Goal: Information Seeking & Learning: Learn about a topic

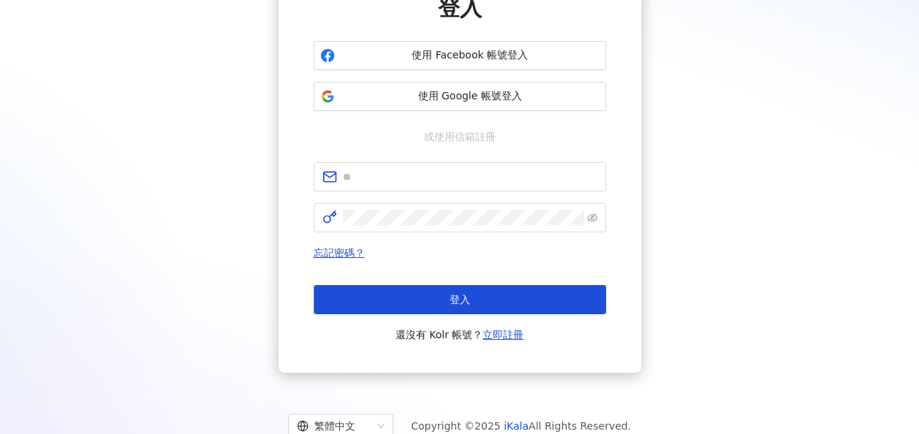
scroll to position [146, 0]
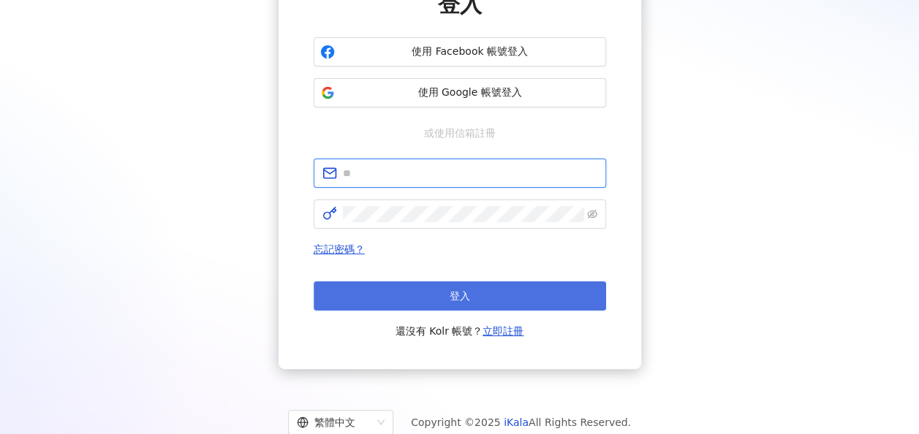
type input "**********"
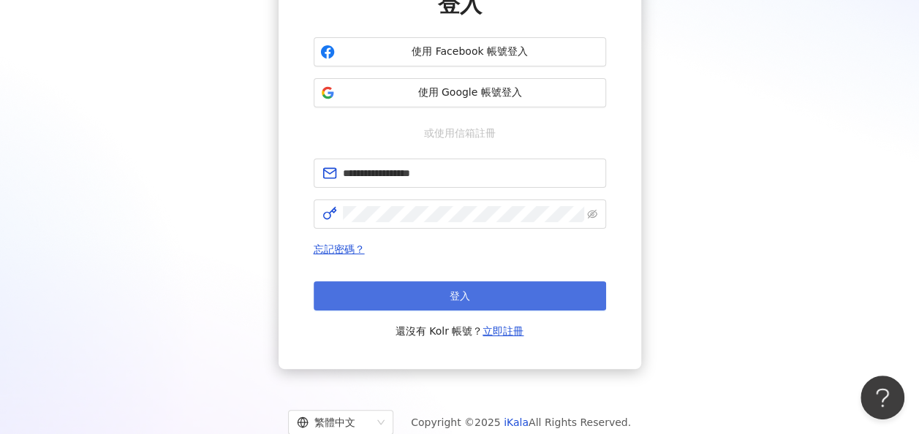
scroll to position [0, 0]
click at [466, 305] on button "登入" at bounding box center [460, 295] width 292 height 29
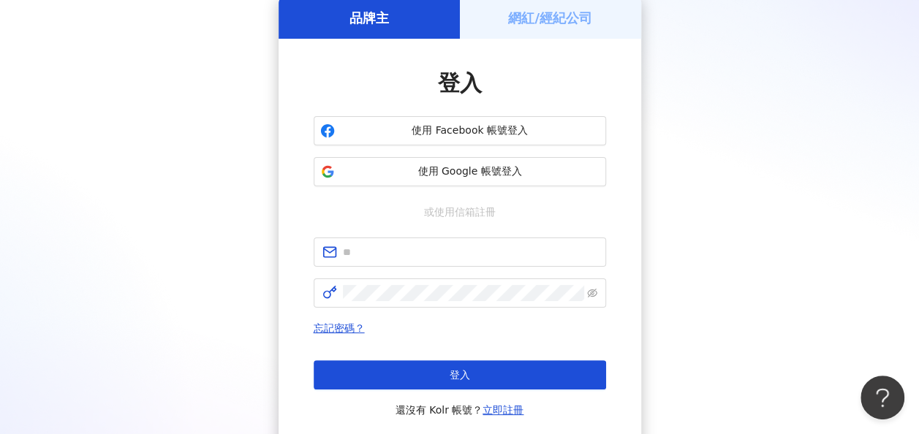
scroll to position [146, 0]
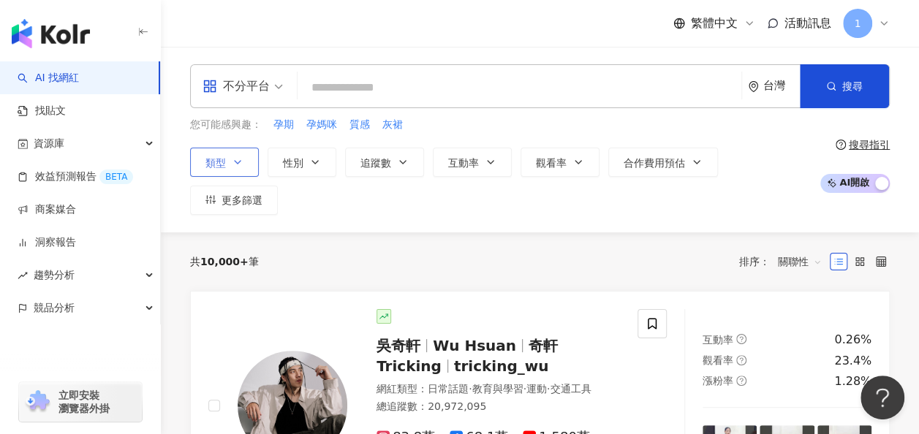
click at [230, 158] on button "類型" at bounding box center [224, 162] width 69 height 29
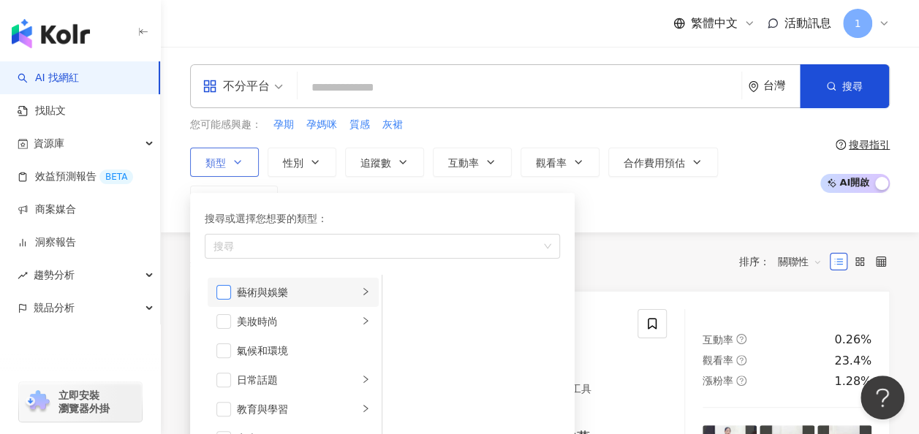
click at [225, 295] on span "button" at bounding box center [223, 292] width 15 height 15
click at [233, 323] on li "美妝時尚" at bounding box center [293, 321] width 171 height 29
click at [222, 319] on span "button" at bounding box center [223, 321] width 15 height 15
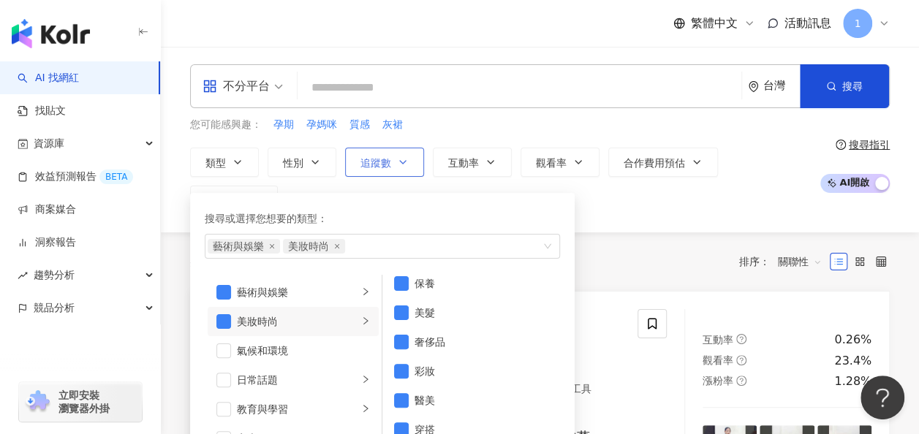
click at [401, 161] on icon "button" at bounding box center [403, 162] width 12 height 12
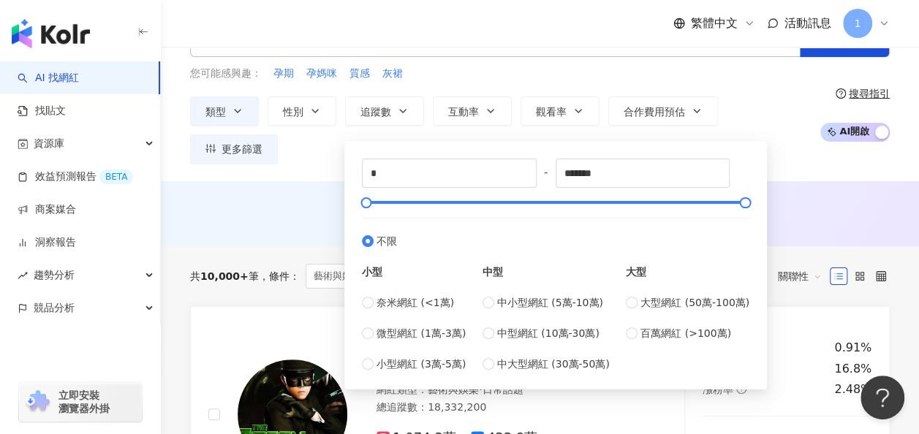
scroll to position [73, 0]
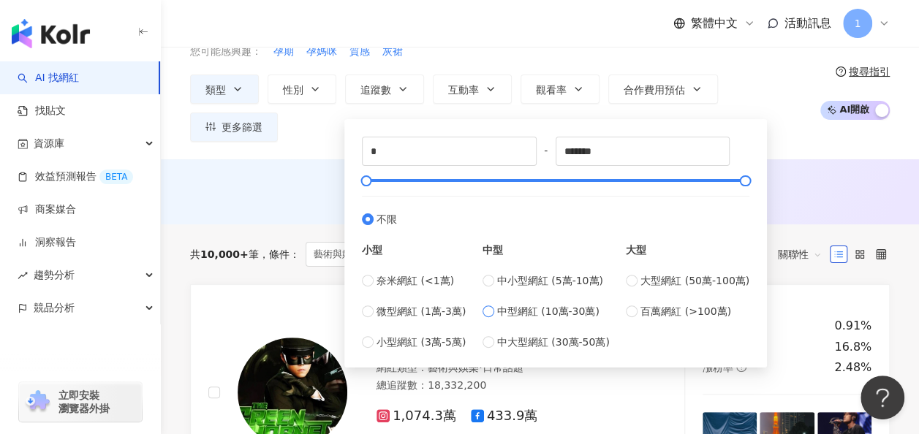
type input "******"
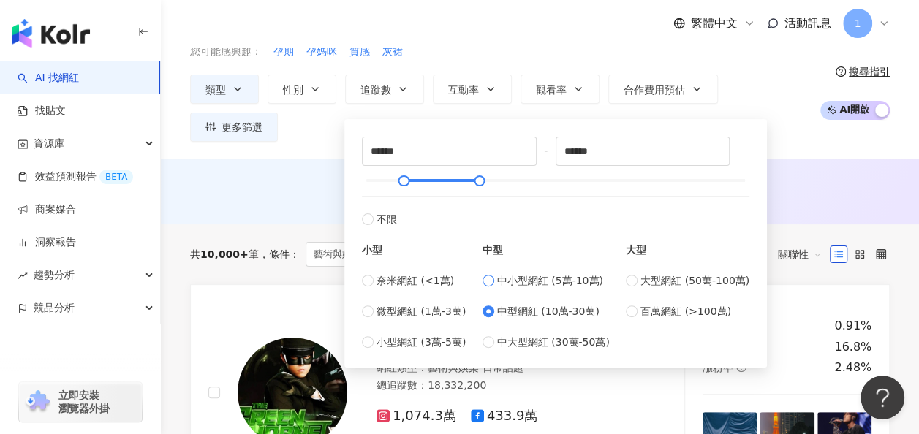
type input "*****"
click at [396, 341] on span "小型網紅 (3萬-5萬)" at bounding box center [421, 342] width 89 height 16
type input "*****"
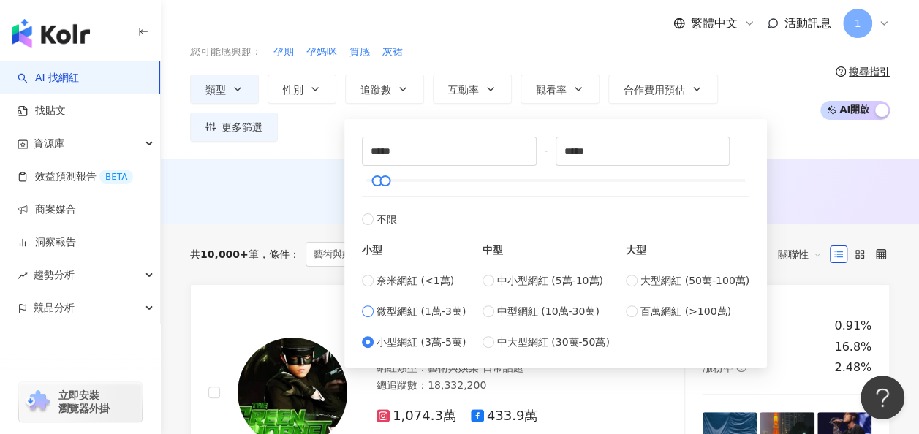
click at [409, 309] on span "微型網紅 (1萬-3萬)" at bounding box center [421, 311] width 89 height 16
type input "*****"
click at [417, 279] on span "奈米網紅 (<1萬)" at bounding box center [415, 281] width 77 height 16
type input "*"
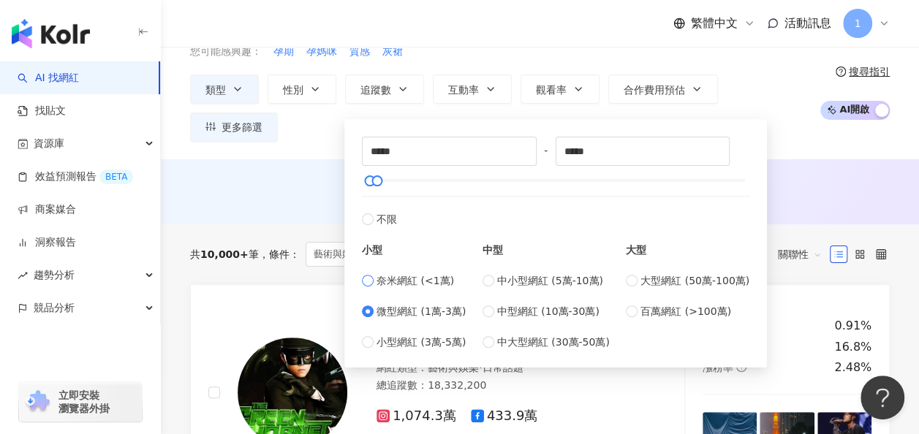
type input "****"
click at [531, 279] on span "中小型網紅 (5萬-10萬)" at bounding box center [550, 281] width 106 height 16
type input "*****"
click at [423, 290] on div "奈米網紅 (<1萬) 微型網紅 (1萬-3萬) 小型網紅 (3萬-5萬)" at bounding box center [414, 311] width 104 height 77
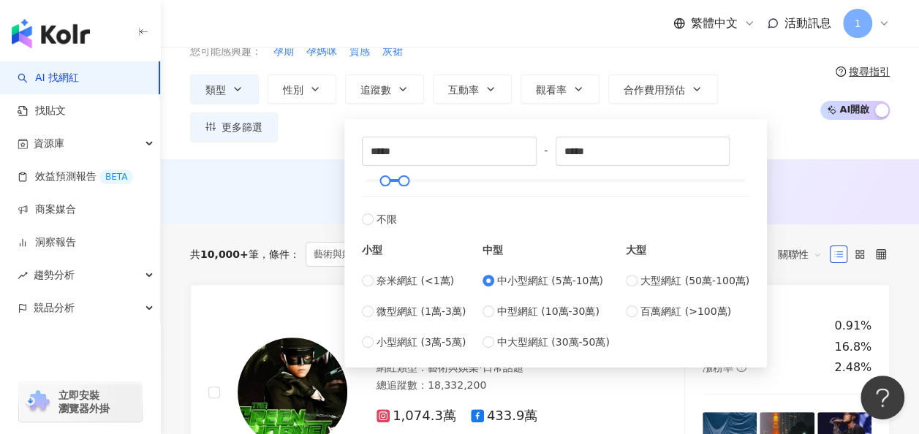
click at [496, 270] on div "中型 中小型網紅 (5萬-10萬) 中型網紅 (10萬-30萬) 中大型網紅 (30萬-50萬)" at bounding box center [546, 288] width 127 height 123
click at [485, 287] on div "小型 奈米網紅 (<1萬) 微型網紅 (1萬-3萬) 小型網紅 (3萬-5萬) 中型 中小型網紅 (5萬-10萬) 中型網紅 (10萬-30萬) 中大型網紅 …" at bounding box center [555, 288] width 387 height 123
click at [436, 298] on div "奈米網紅 (<1萬) 微型網紅 (1萬-3萬) 小型網紅 (3萬-5萬)" at bounding box center [414, 311] width 104 height 77
click at [383, 221] on span "不限" at bounding box center [387, 219] width 20 height 16
type input "*"
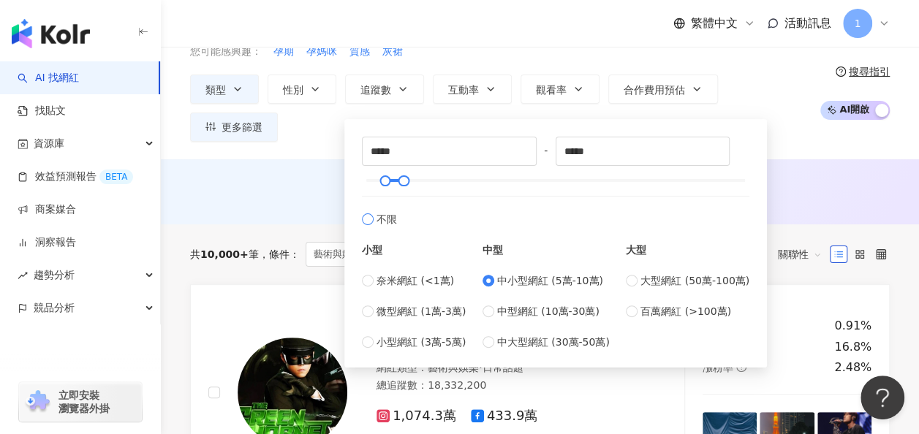
type input "*******"
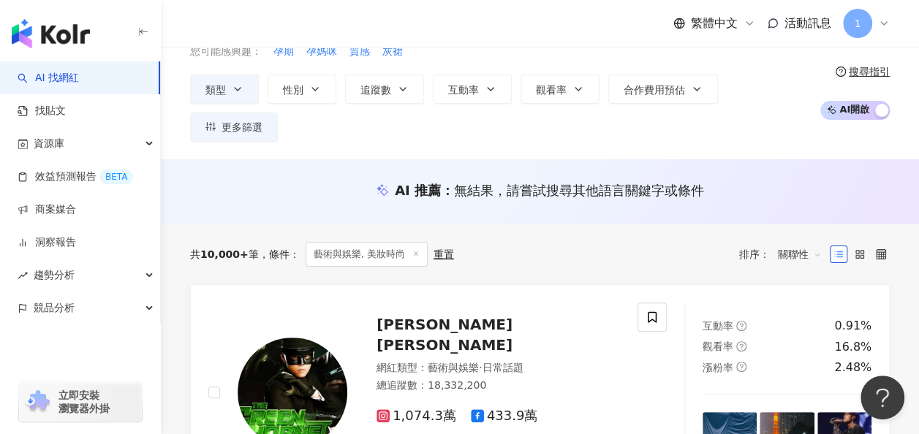
click at [784, 181] on div "AI 推薦 ： 無結果，請嘗試搜尋其他語言關鍵字或條件" at bounding box center [540, 190] width 700 height 18
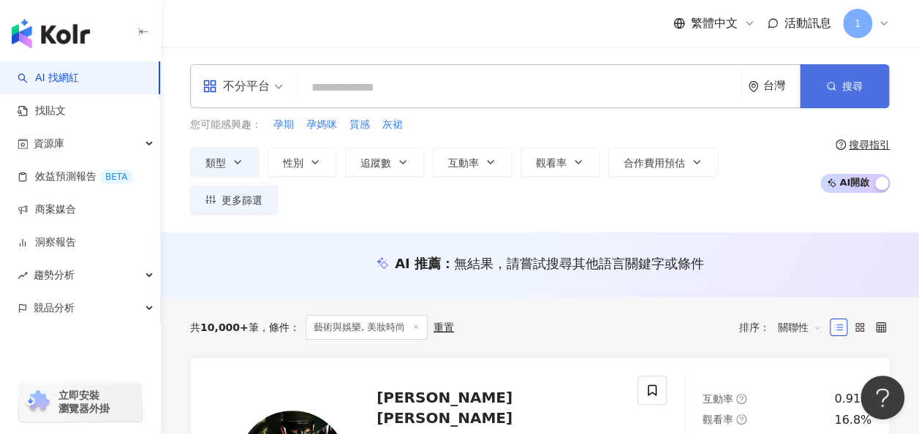
click at [806, 85] on button "搜尋" at bounding box center [844, 86] width 89 height 44
click at [450, 95] on input "search" at bounding box center [519, 88] width 432 height 28
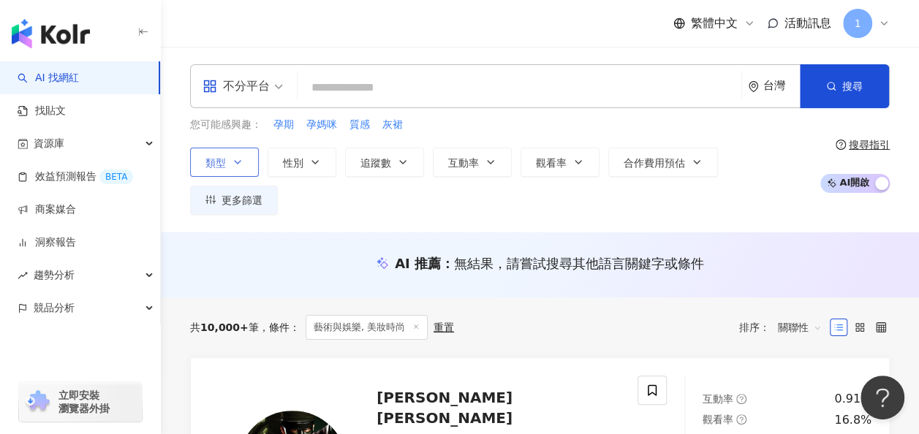
click at [241, 156] on icon "button" at bounding box center [238, 162] width 12 height 12
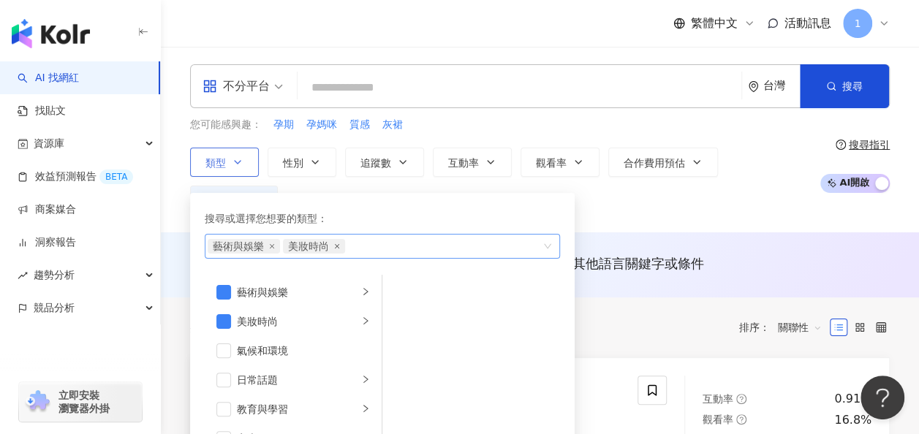
click at [336, 246] on icon "close" at bounding box center [337, 246] width 4 height 4
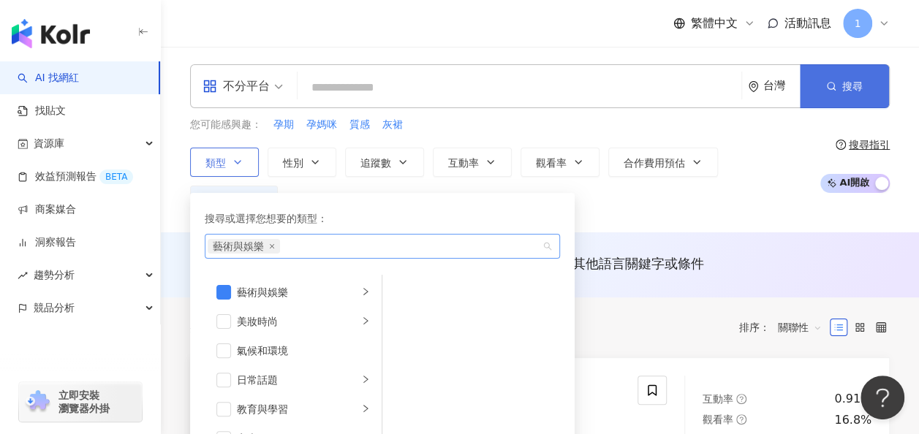
click at [864, 79] on button "搜尋" at bounding box center [844, 86] width 89 height 44
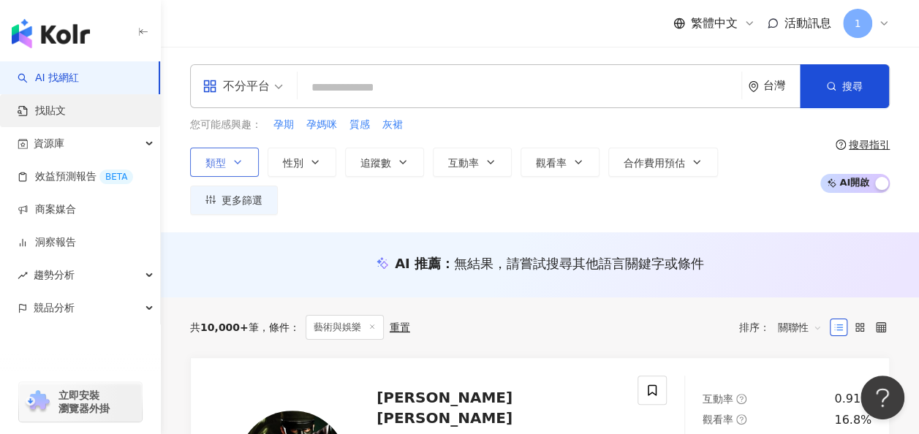
click at [66, 111] on link "找貼文" at bounding box center [42, 111] width 48 height 15
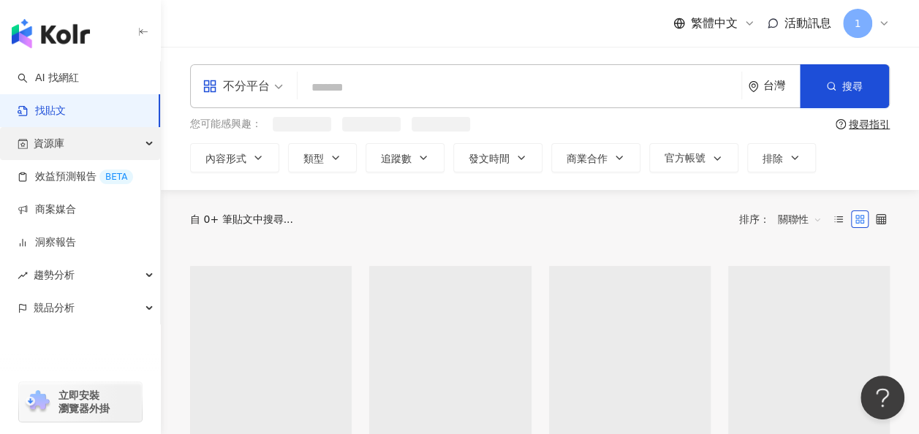
click at [88, 143] on div "資源庫" at bounding box center [80, 143] width 160 height 33
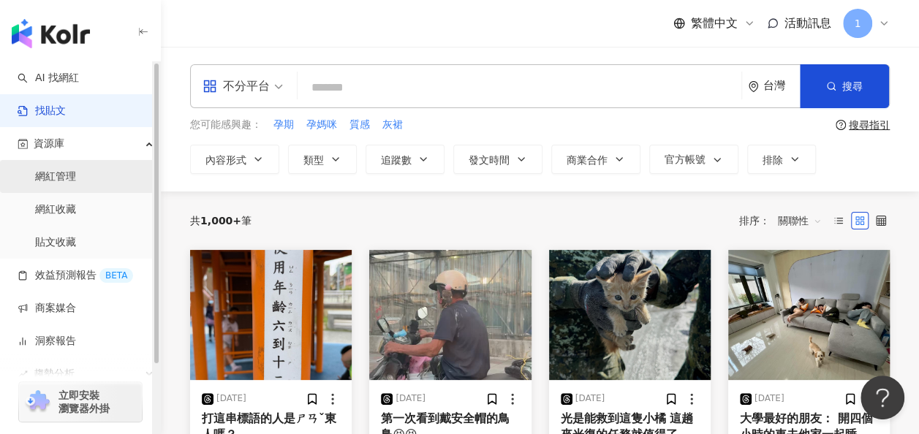
click at [70, 184] on link "網紅管理" at bounding box center [55, 177] width 41 height 15
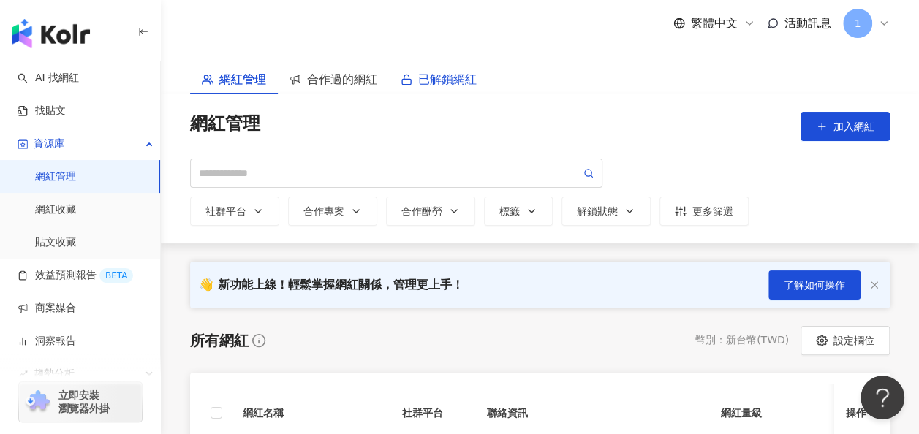
click at [406, 79] on icon at bounding box center [407, 80] width 12 height 12
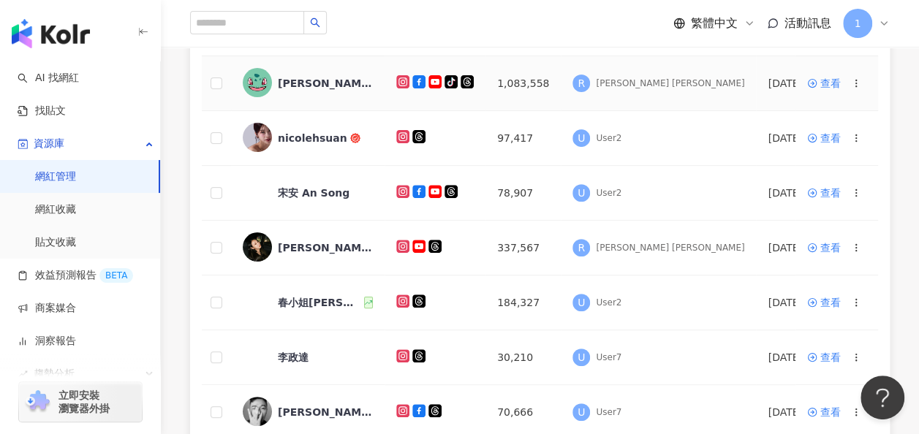
scroll to position [366, 0]
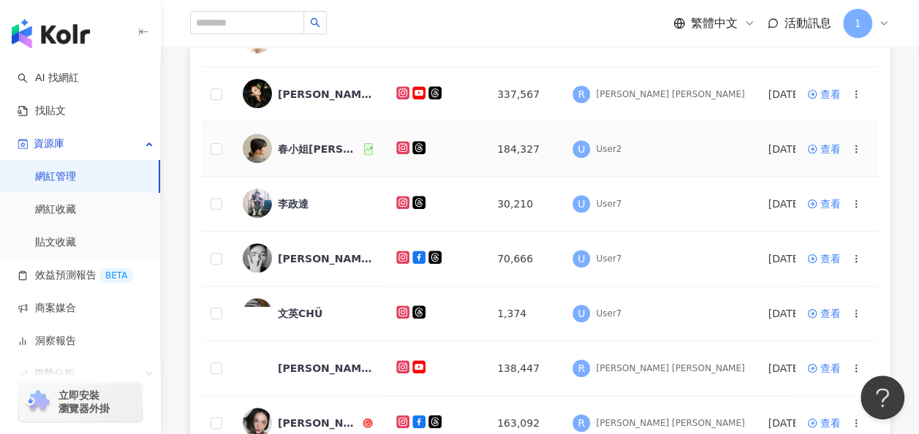
click at [285, 146] on div "春小姐[PERSON_NAME]" at bounding box center [319, 149] width 83 height 15
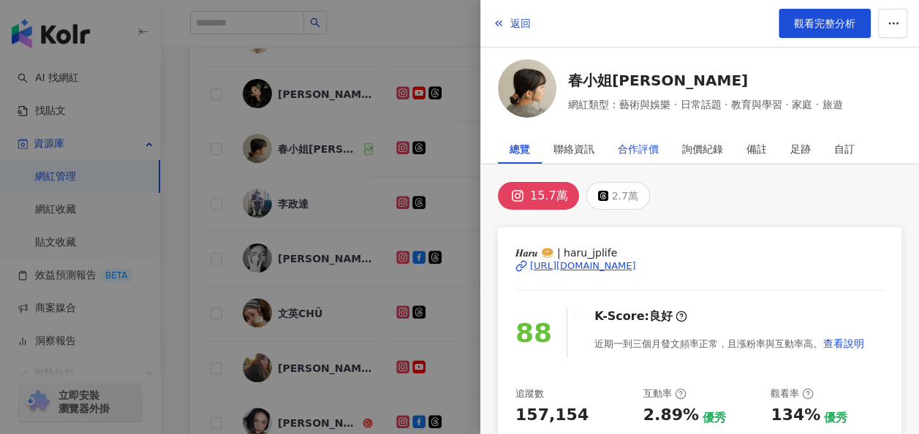
click at [624, 140] on div "合作評價" at bounding box center [638, 149] width 41 height 29
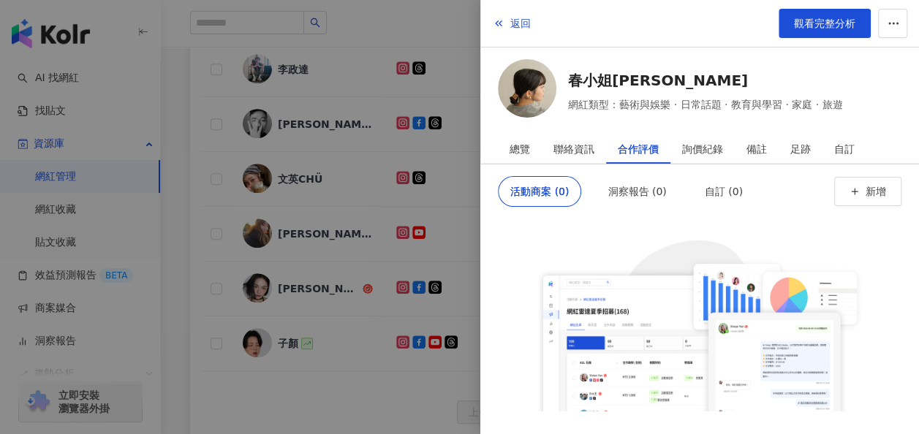
scroll to position [658, 0]
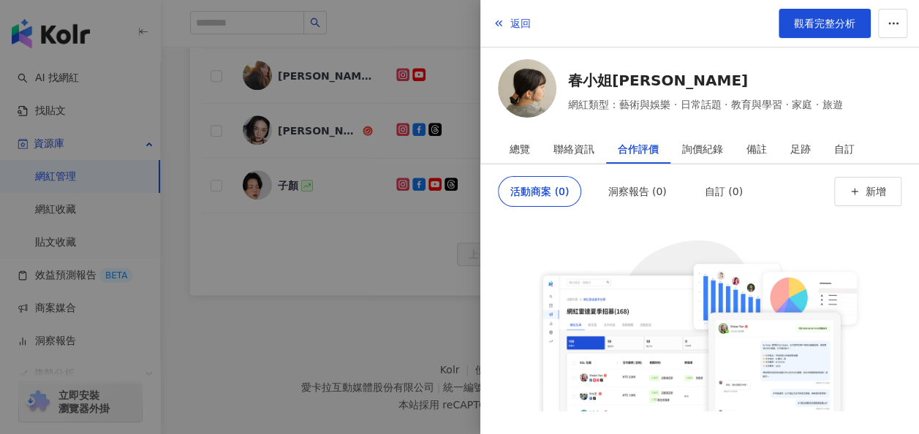
click at [434, 148] on div at bounding box center [459, 217] width 919 height 434
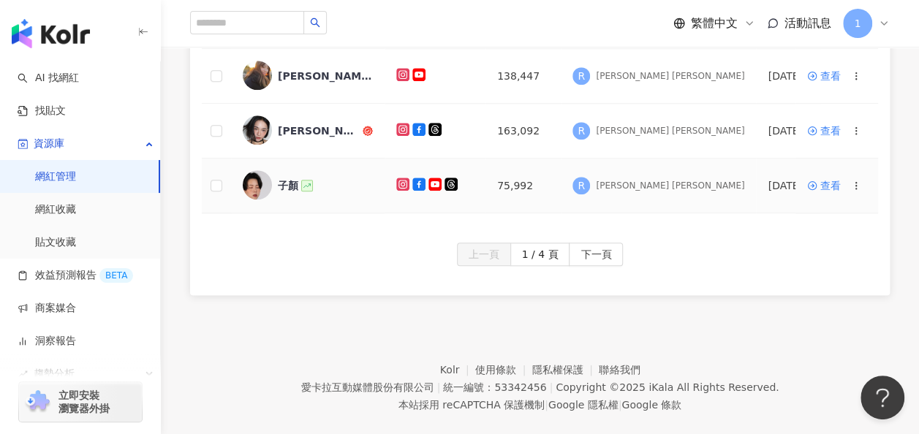
click at [278, 181] on div "子顏" at bounding box center [288, 185] width 20 height 15
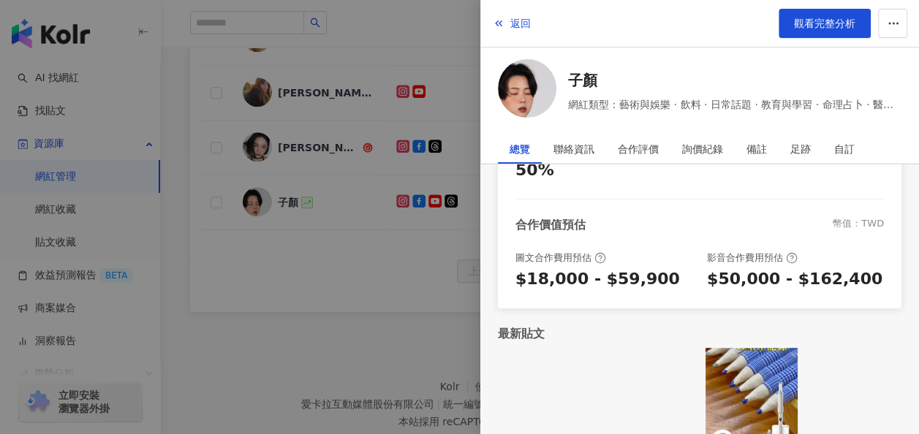
scroll to position [673, 0]
